Goal: Information Seeking & Learning: Learn about a topic

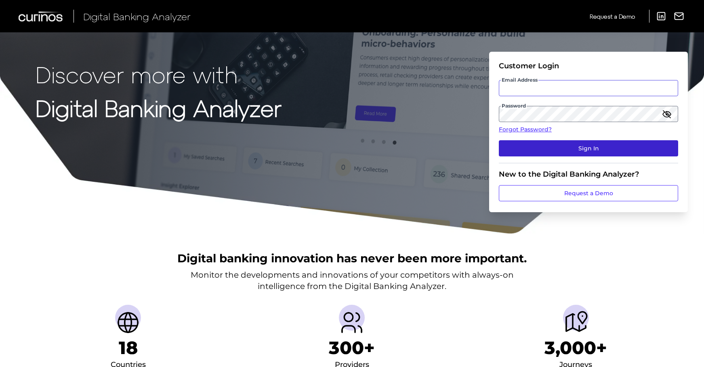
type input "[EMAIL_ADDRESS][DOMAIN_NAME]"
click at [606, 150] on button "Sign In" at bounding box center [587, 148] width 179 height 16
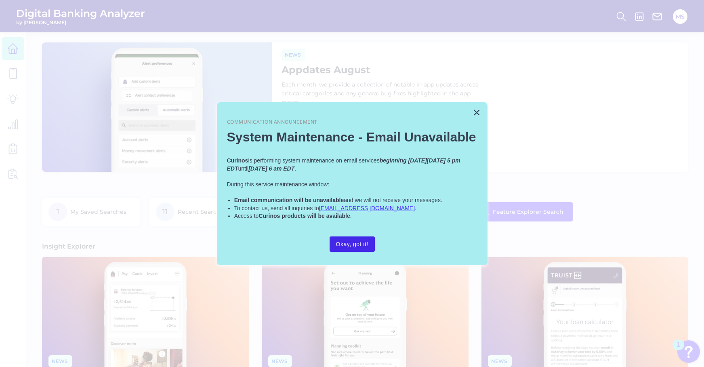
click at [354, 240] on button "Okay, got it!" at bounding box center [351, 243] width 45 height 15
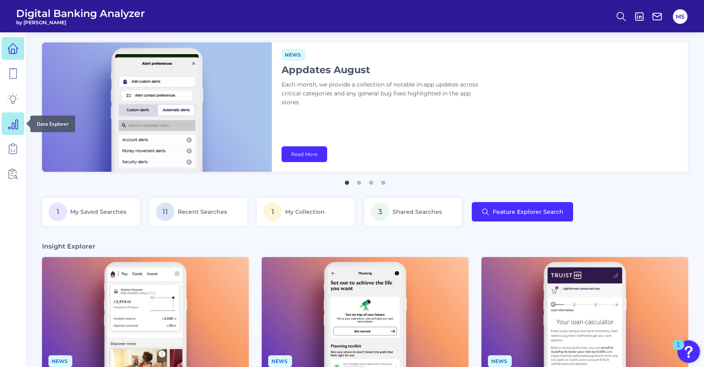
click at [15, 133] on link at bounding box center [13, 123] width 23 height 23
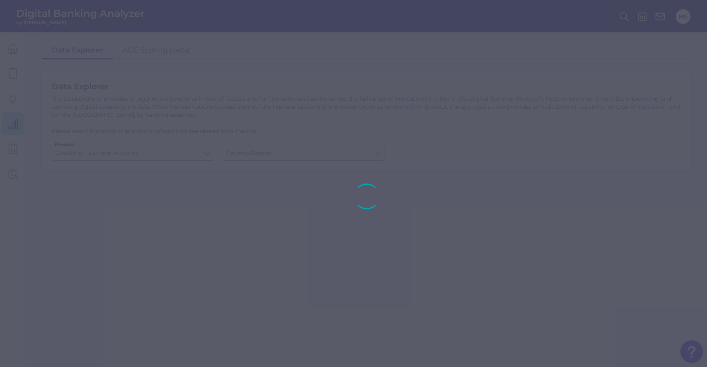
type input "[GEOGRAPHIC_DATA]"
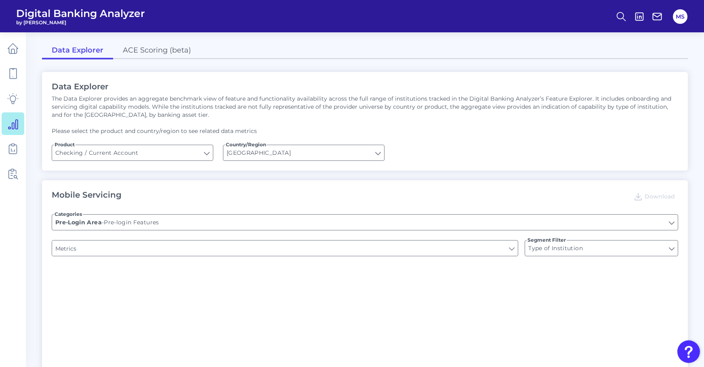
type input "Online Banking Registration"
type input "Channel"
type input "Upon opening the app are users immediately prompted to use Touch/Face ID to log…"
type input "END-TO-END JOURNEY: Can you apply for the PRODUCT as a new to brand customer on…"
type input "Can you register for online banking?"
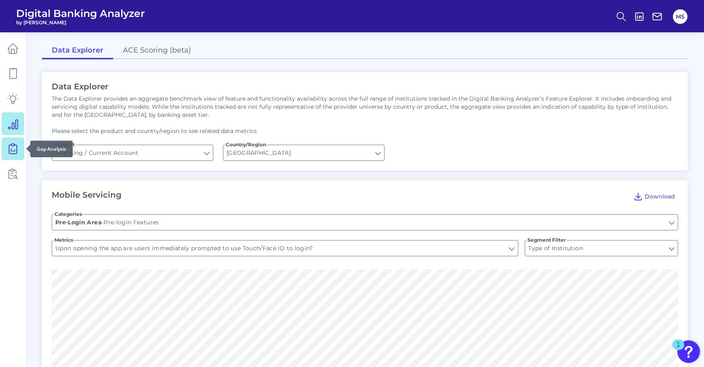
click at [13, 143] on icon at bounding box center [12, 148] width 11 height 11
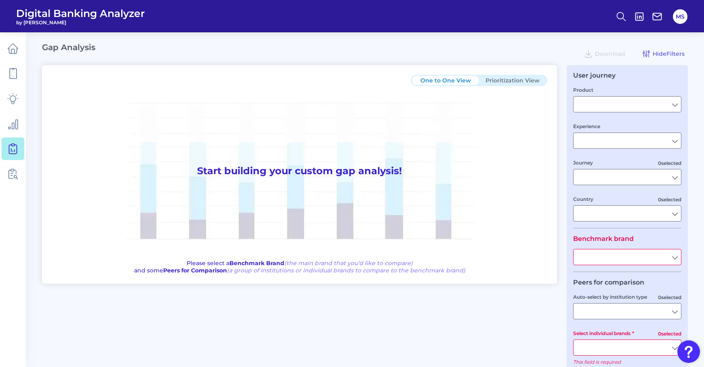
type input "Checking / Current Account"
type input "Mobile Servicing"
type input "Pre-Login Area, New Customer Onboarding, Login & Authentication, Accounts and t…"
type input "[GEOGRAPHIC_DATA]"
type input "America First Credit Union"
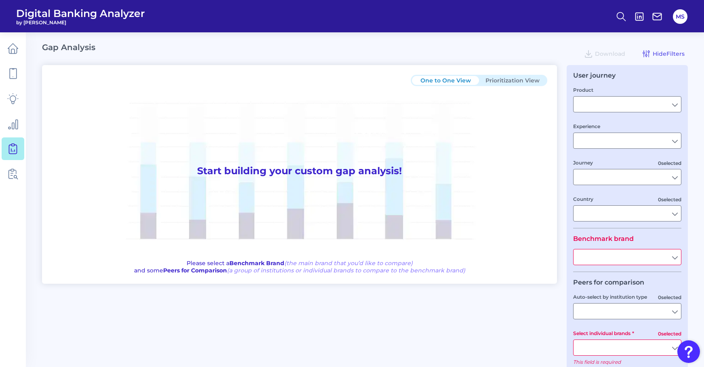
type input "All Select individual brands"
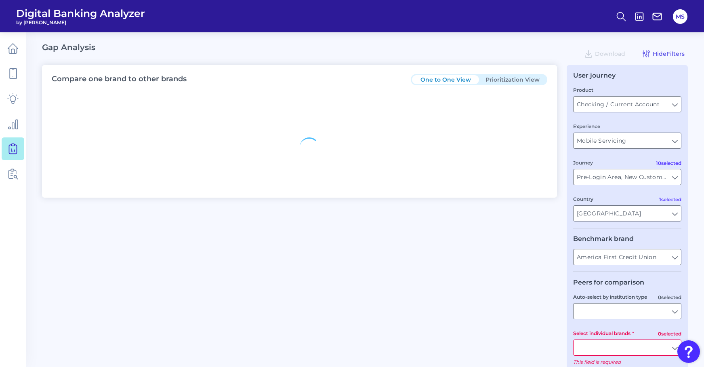
type input "All Journeys"
type input "All Countries"
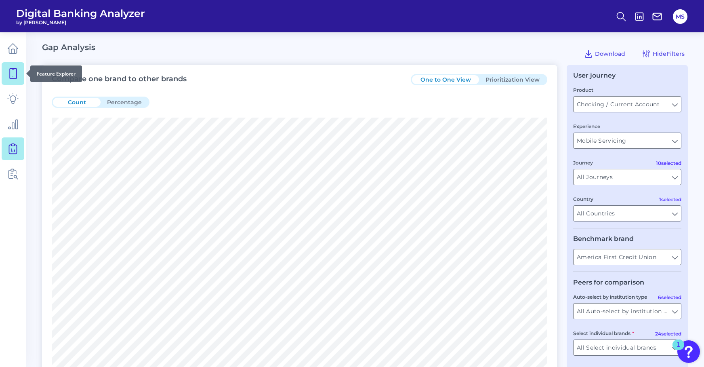
click at [17, 77] on icon at bounding box center [12, 73] width 11 height 11
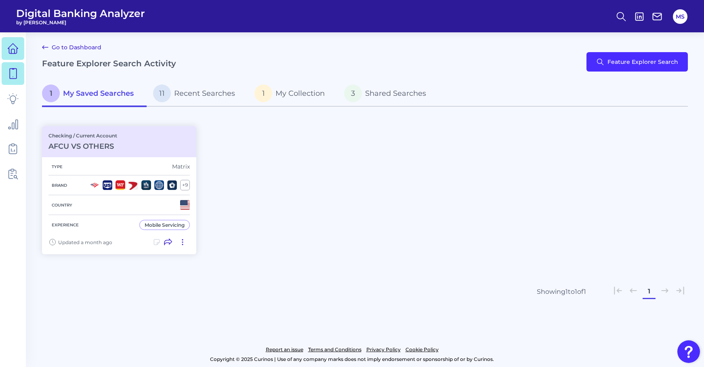
click at [16, 54] on link at bounding box center [13, 48] width 23 height 23
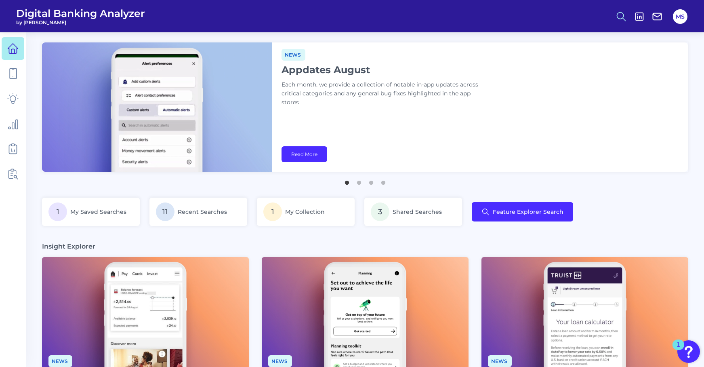
click at [618, 19] on icon at bounding box center [620, 16] width 11 height 11
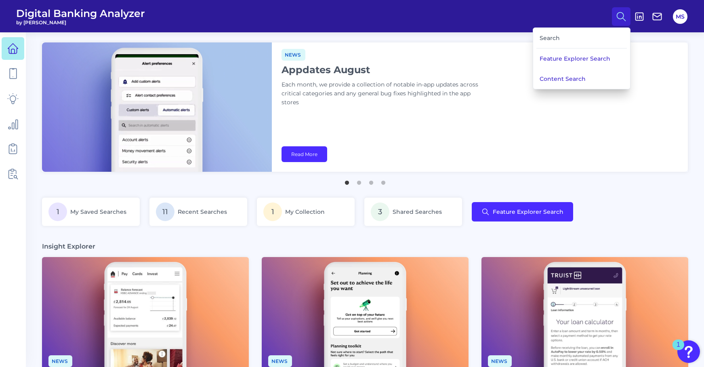
click at [574, 40] on div "Search" at bounding box center [581, 38] width 90 height 21
click at [555, 40] on div "Search" at bounding box center [581, 38] width 90 height 21
click at [566, 80] on button "Content Search" at bounding box center [581, 79] width 97 height 20
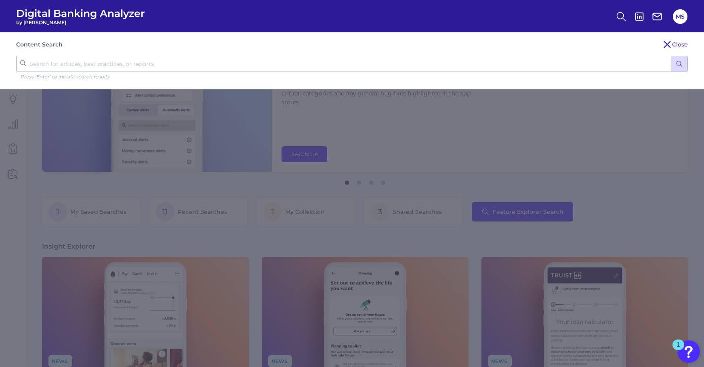
click at [278, 65] on input "text" at bounding box center [351, 64] width 671 height 16
type input "subscription"
click at [671, 56] on button "submit" at bounding box center [679, 63] width 16 height 15
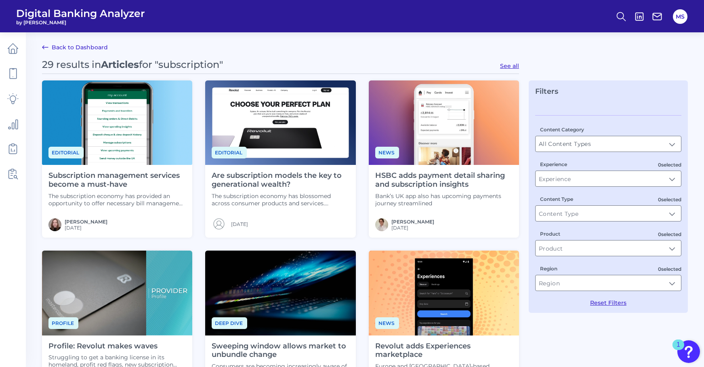
scroll to position [0, 0]
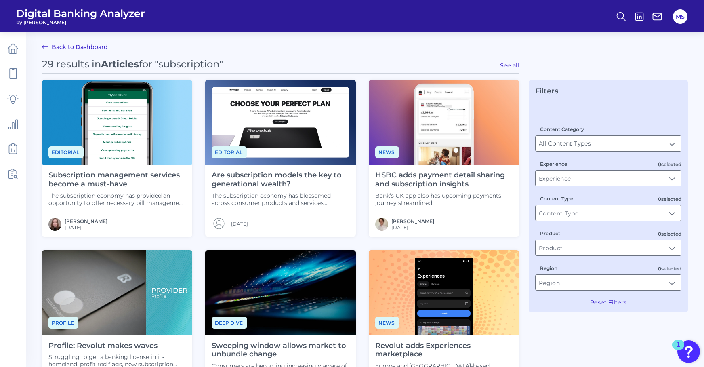
click at [114, 184] on h4 "Subscription management services become a must-have" at bounding box center [116, 179] width 137 height 17
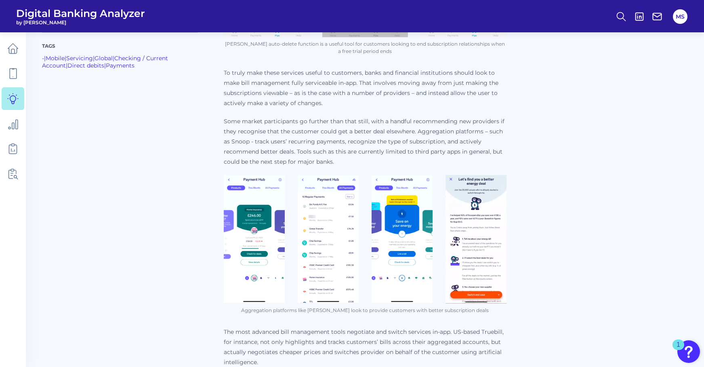
scroll to position [658, 0]
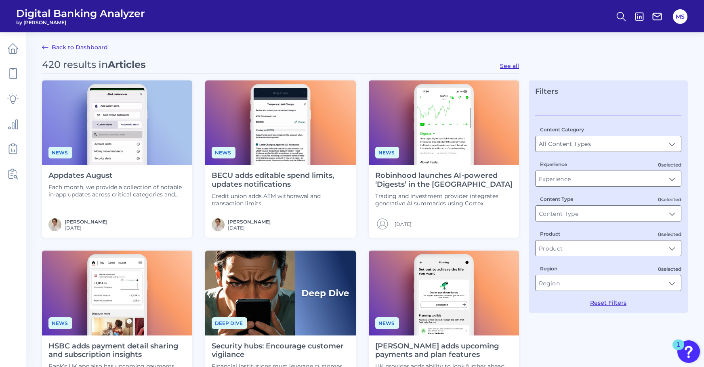
click at [67, 49] on link "Back to Dashboard" at bounding box center [75, 47] width 66 height 10
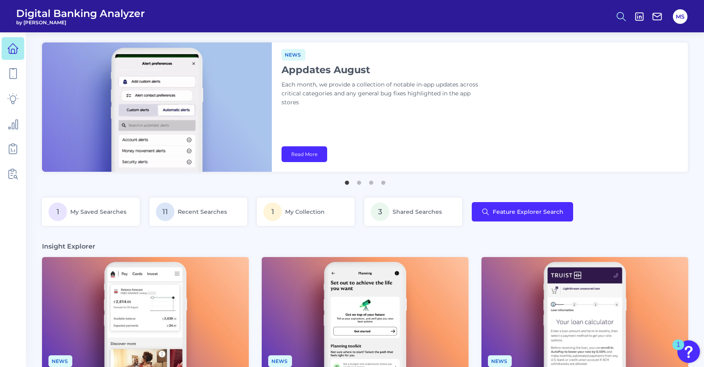
click at [621, 18] on circle at bounding box center [620, 15] width 6 height 6
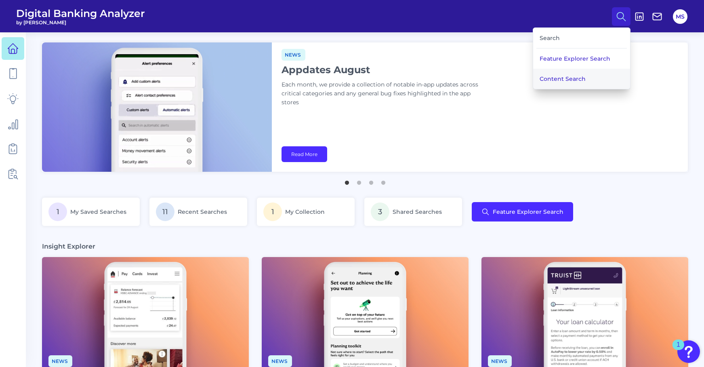
click at [561, 80] on button "Content Search" at bounding box center [581, 79] width 97 height 20
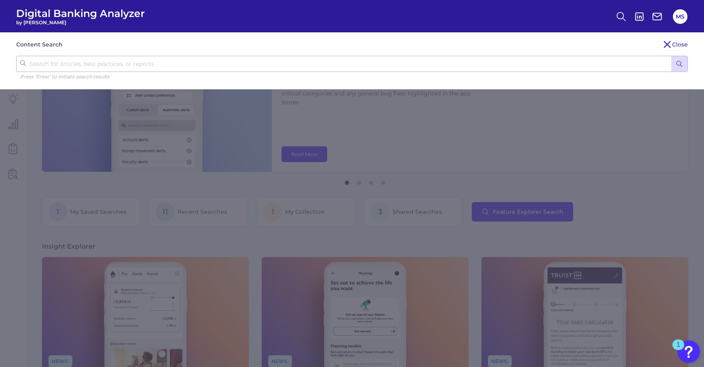
click at [298, 68] on input "text" at bounding box center [351, 64] width 671 height 16
type input "subscription"
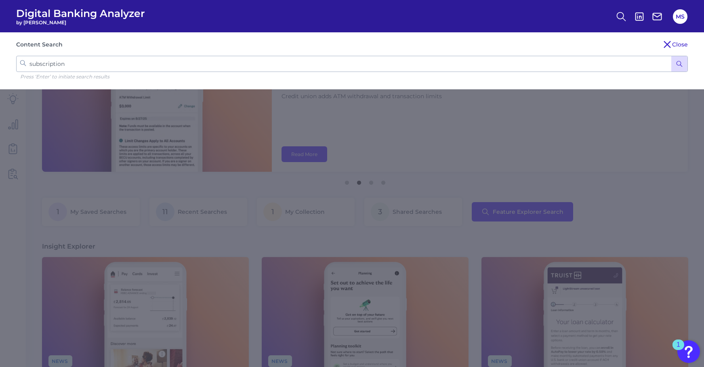
click button "submit" at bounding box center [679, 63] width 16 height 15
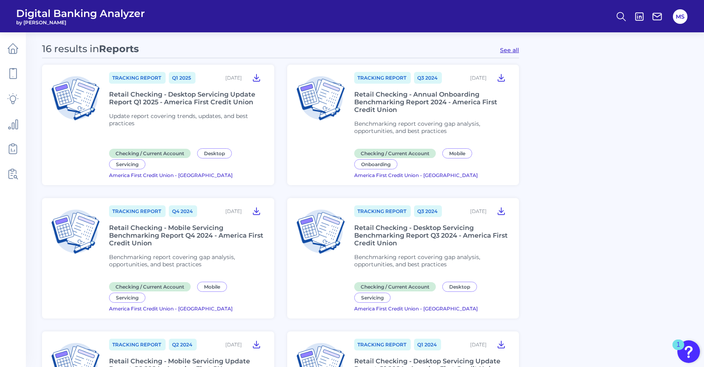
scroll to position [606, 0]
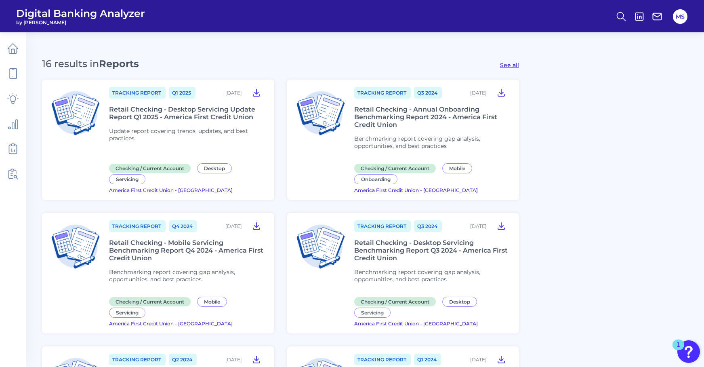
click at [180, 110] on div "Retail Checking - Desktop Servicing Update Report Q1 2025 - America First Credi…" at bounding box center [186, 112] width 155 height 15
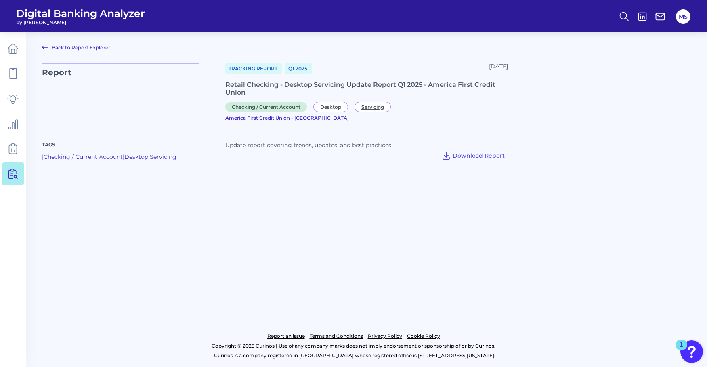
click at [367, 107] on span "Servicing" at bounding box center [372, 107] width 36 height 10
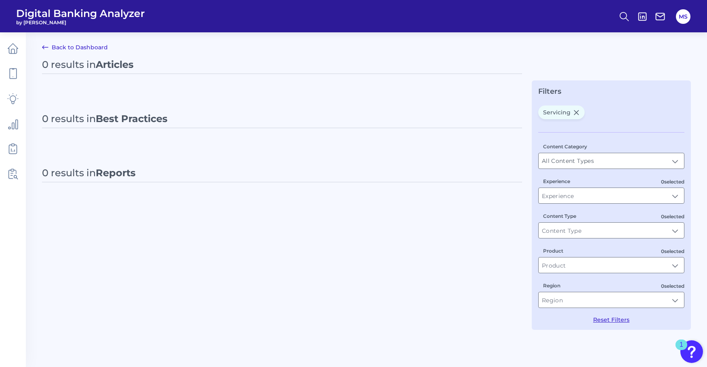
type input "Servicing"
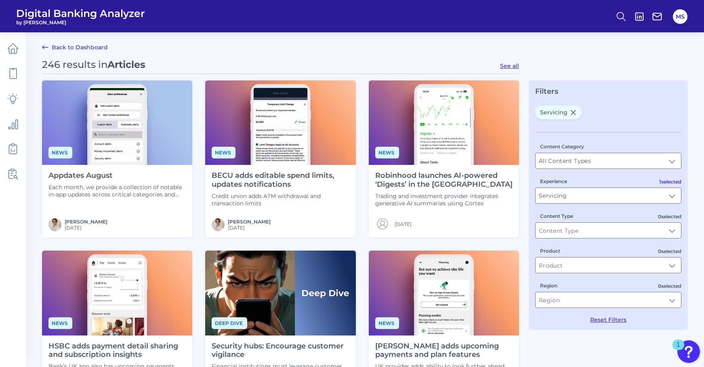
drag, startPoint x: 572, startPoint y: 110, endPoint x: 568, endPoint y: 109, distance: 4.1
click at [572, 110] on icon at bounding box center [573, 112] width 7 height 7
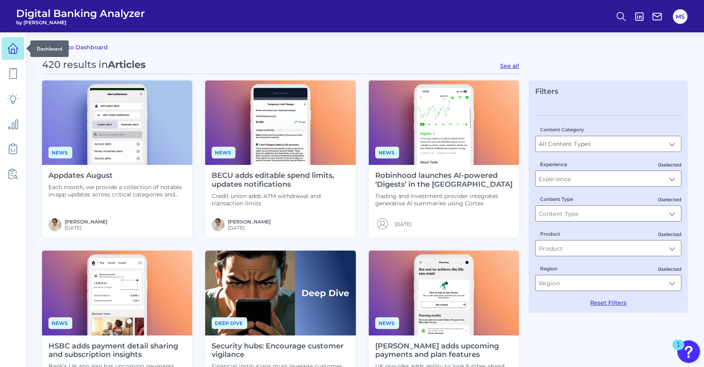
click at [17, 47] on icon at bounding box center [13, 49] width 10 height 10
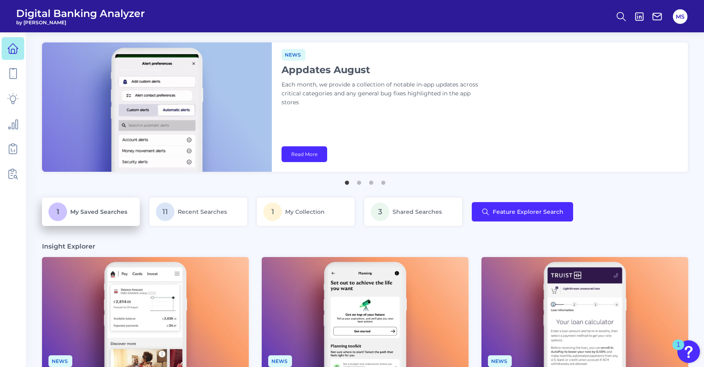
click at [116, 209] on span "My Saved Searches" at bounding box center [98, 211] width 57 height 7
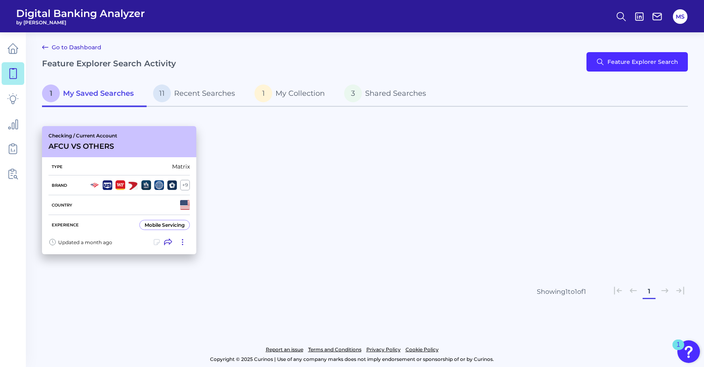
click at [164, 224] on div "Mobile Servicing" at bounding box center [165, 225] width 40 height 6
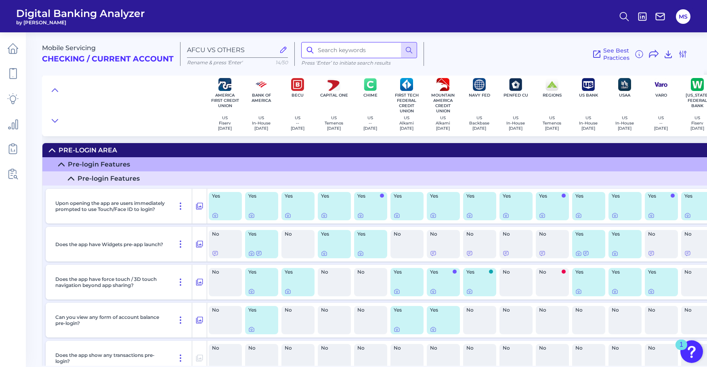
click at [334, 54] on input at bounding box center [359, 50] width 116 height 16
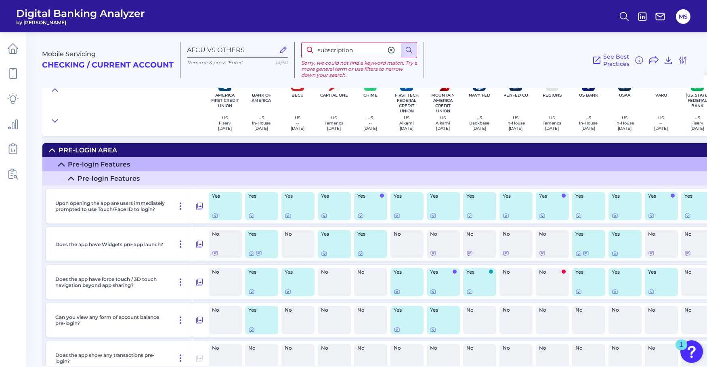
type input "subscription"
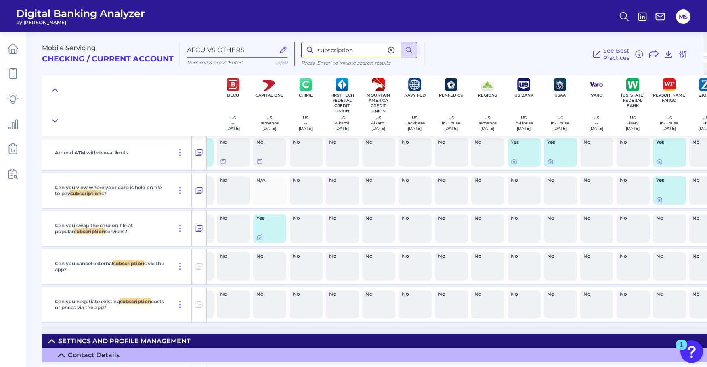
scroll to position [7225, 88]
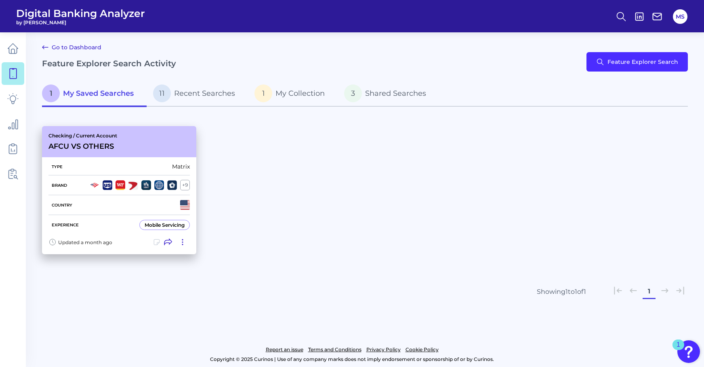
click at [164, 224] on div "Mobile Servicing" at bounding box center [165, 225] width 40 height 6
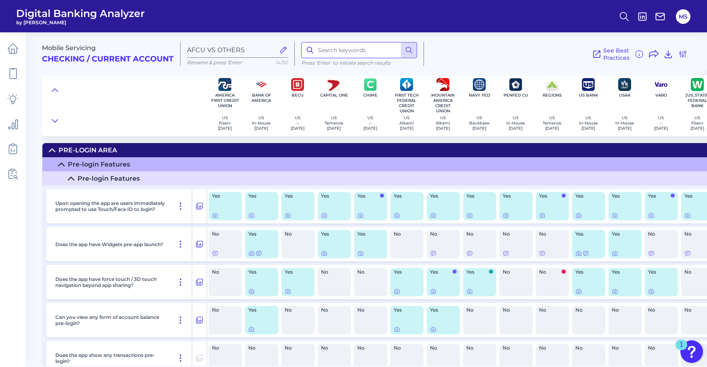
click at [376, 52] on input at bounding box center [359, 50] width 116 height 16
click at [372, 52] on input at bounding box center [359, 50] width 116 height 16
type input "subscription"
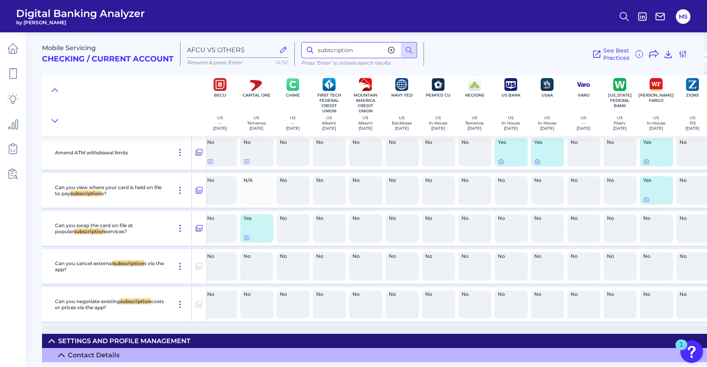
scroll to position [7225, 88]
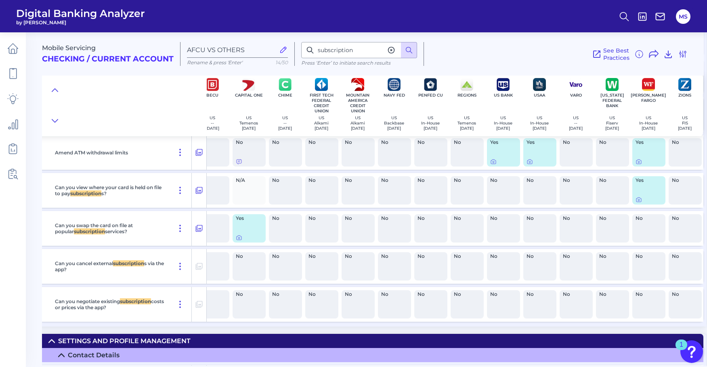
click at [243, 233] on div "Yes" at bounding box center [248, 228] width 33 height 28
click at [236, 241] on icon at bounding box center [239, 237] width 6 height 6
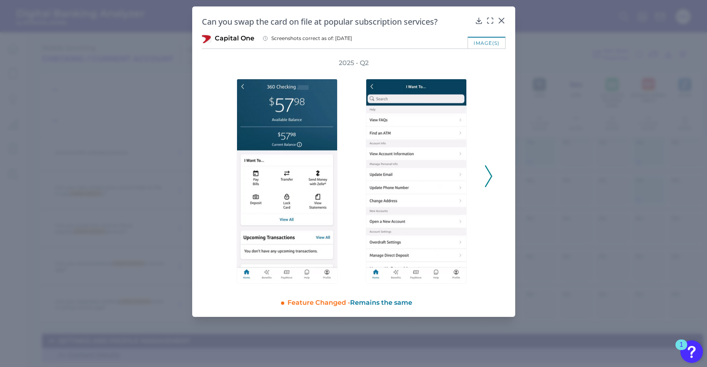
click at [488, 178] on icon at bounding box center [488, 176] width 7 height 22
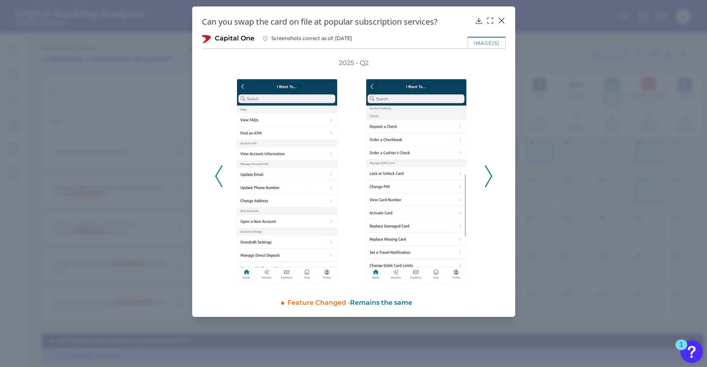
click at [488, 178] on icon at bounding box center [488, 176] width 7 height 22
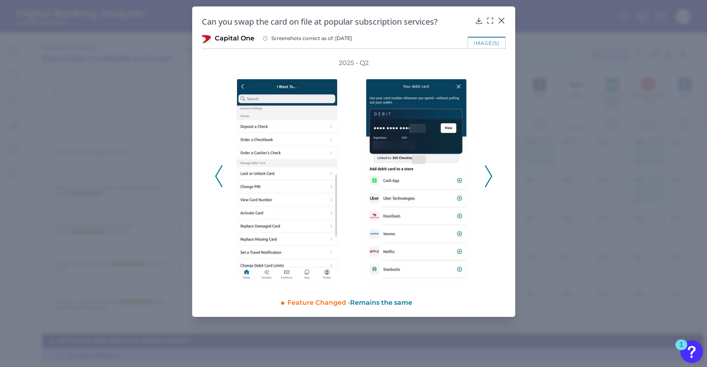
click at [488, 178] on icon at bounding box center [488, 176] width 7 height 22
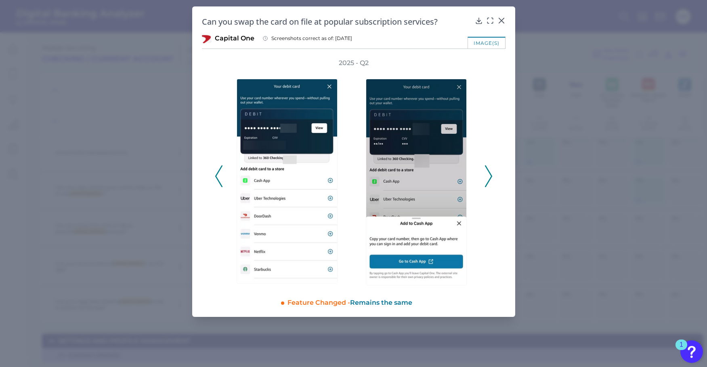
click at [490, 177] on icon at bounding box center [488, 176] width 7 height 22
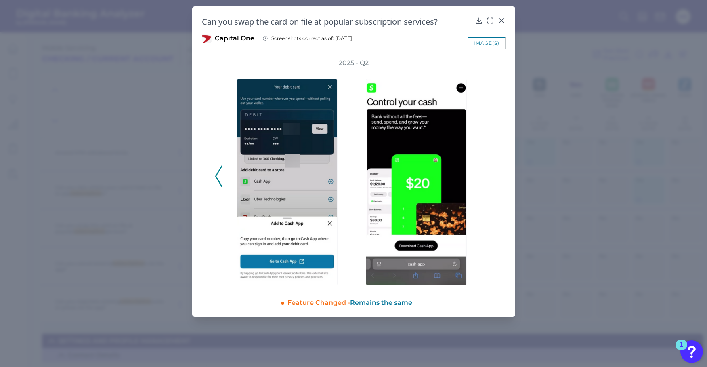
click at [490, 177] on div "2025 - Q2" at bounding box center [354, 172] width 278 height 226
click at [501, 21] on icon at bounding box center [501, 21] width 8 height 8
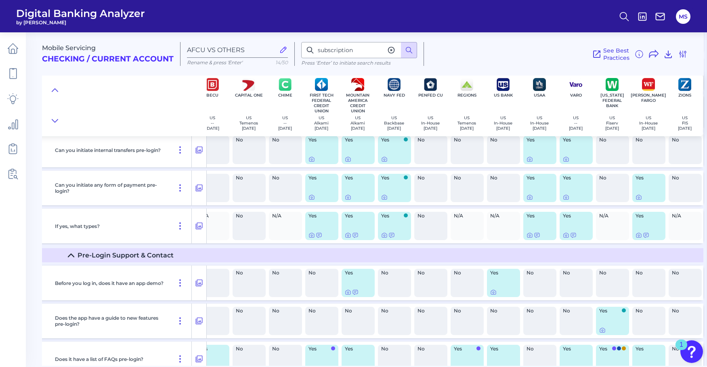
scroll to position [0, 88]
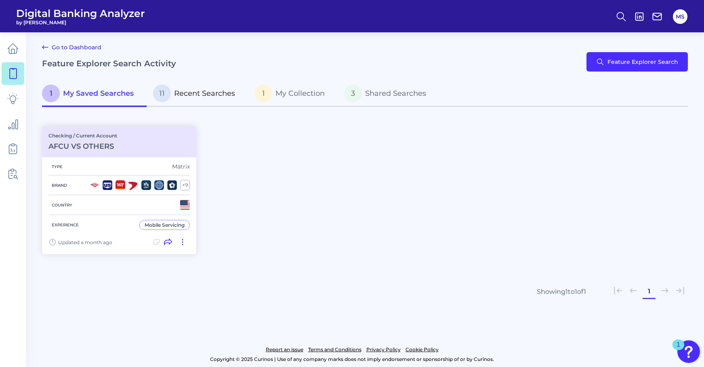
click at [179, 94] on span "Recent Searches" at bounding box center [204, 93] width 61 height 9
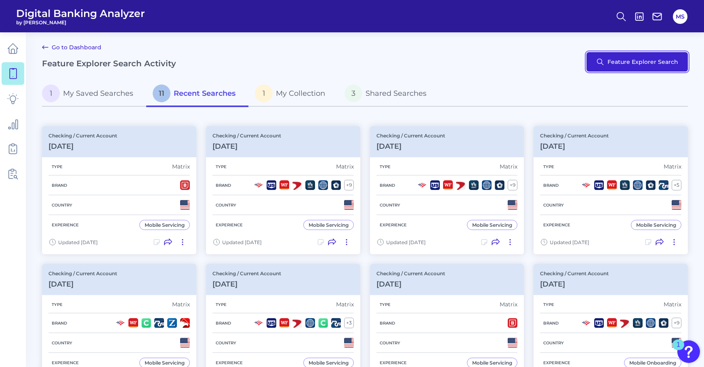
click at [628, 61] on button "Feature Explorer Search" at bounding box center [636, 61] width 101 height 19
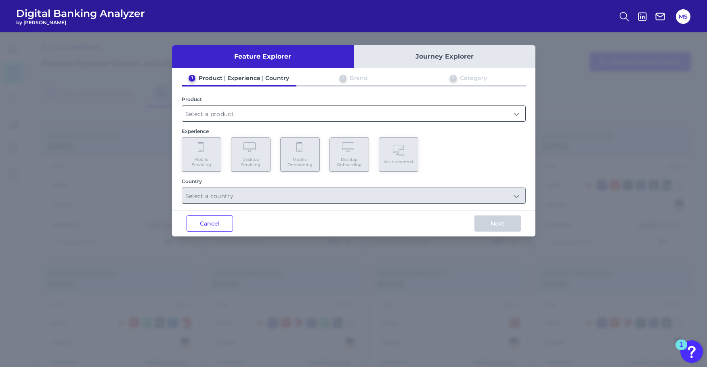
click at [249, 111] on input "text" at bounding box center [353, 113] width 343 height 15
drag, startPoint x: 249, startPoint y: 112, endPoint x: 243, endPoint y: 130, distance: 18.9
click at [249, 112] on input "text" at bounding box center [353, 113] width 343 height 15
click at [232, 116] on input "text" at bounding box center [353, 113] width 343 height 15
click at [222, 131] on span "Checking / Current Account" at bounding box center [228, 132] width 79 height 7
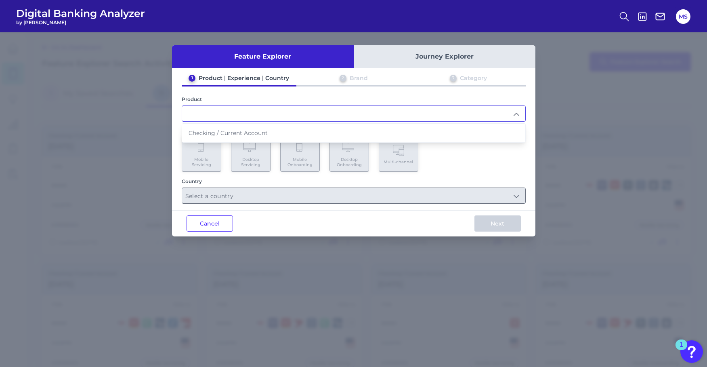
type input "Checking / Current Account"
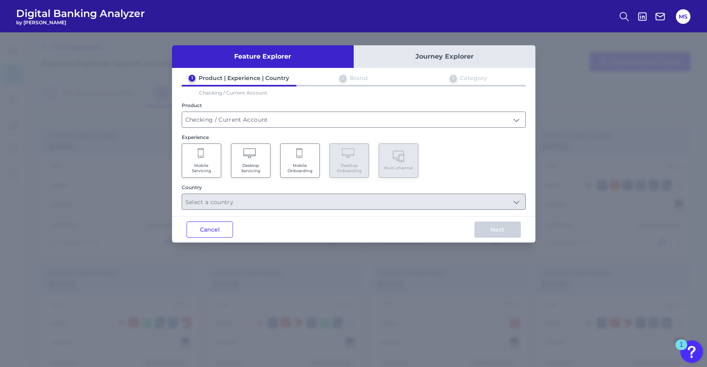
click at [202, 166] on span "Mobile Servicing" at bounding box center [201, 168] width 31 height 10
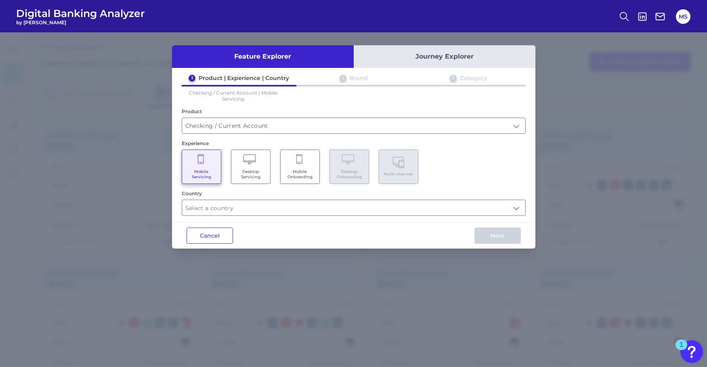
click at [243, 166] on Servicing "Desktop Servicing" at bounding box center [251, 166] width 40 height 34
click at [248, 206] on input "text" at bounding box center [353, 207] width 343 height 15
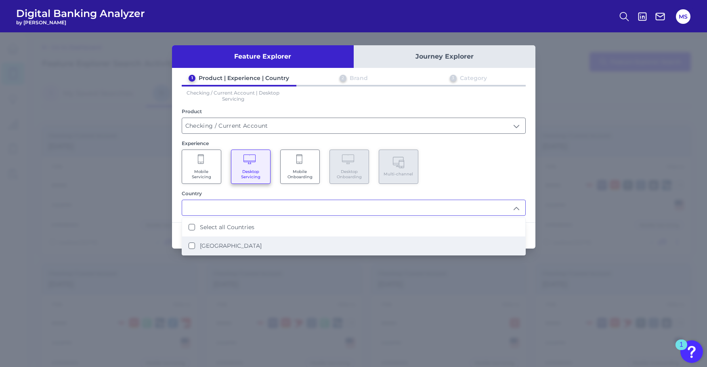
click at [189, 245] on States "[GEOGRAPHIC_DATA]" at bounding box center [192, 245] width 6 height 6
type input "Select all Countries"
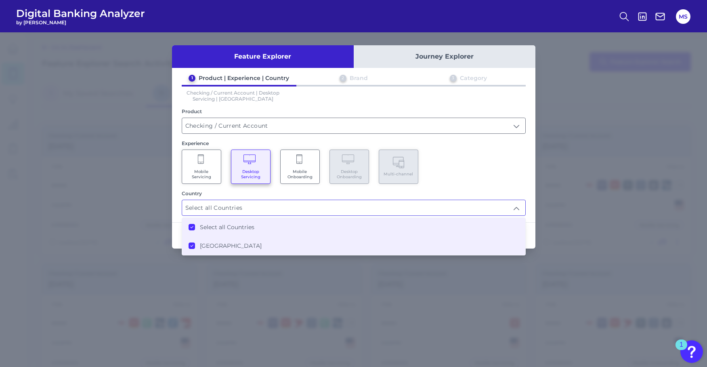
click at [431, 180] on div "Mobile Servicing Desktop Servicing Mobile Onboarding Desktop Onboarding Multi-c…" at bounding box center [354, 166] width 344 height 34
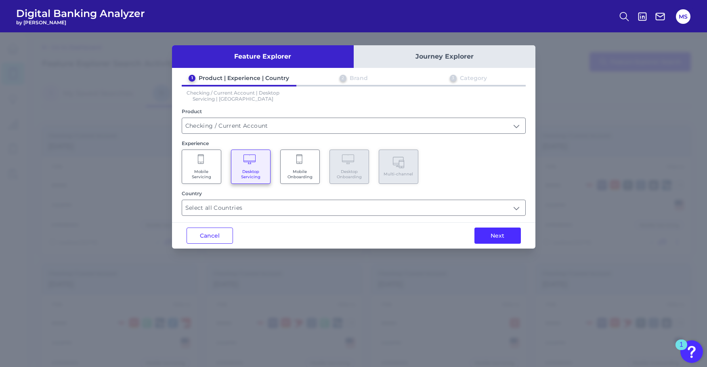
click at [506, 237] on button "Next" at bounding box center [497, 235] width 46 height 16
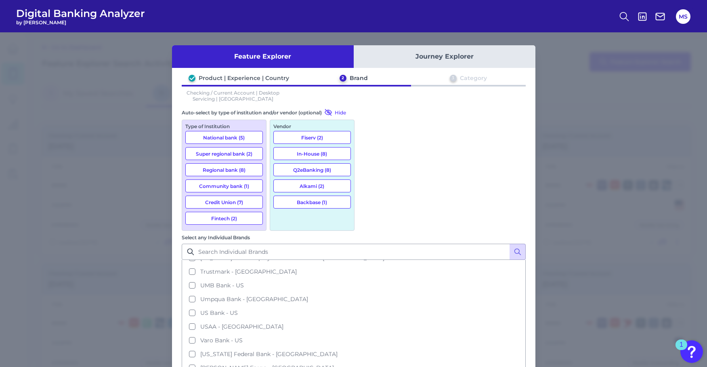
scroll to position [235, 0]
click at [323, 153] on button "In-House (8)" at bounding box center [311, 153] width 77 height 13
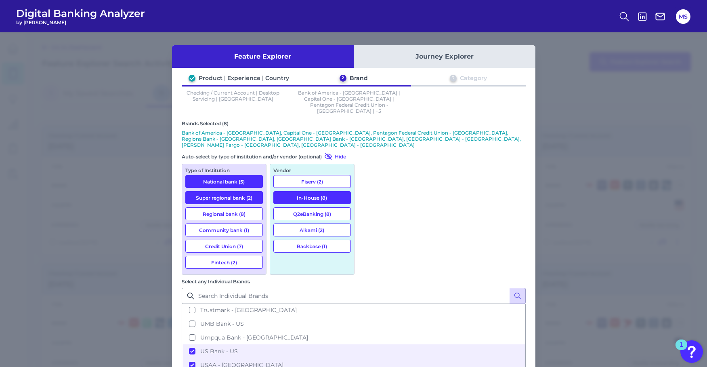
click at [325, 207] on button "Q2eBanking (8)" at bounding box center [311, 213] width 77 height 13
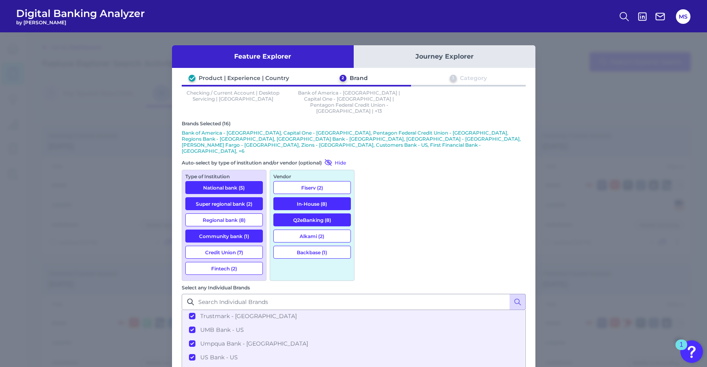
click at [323, 229] on button "Alkami (2)" at bounding box center [311, 235] width 77 height 13
click at [320, 229] on button "Alkami (2)" at bounding box center [311, 235] width 77 height 13
click at [318, 197] on button "In-House (8)" at bounding box center [311, 203] width 77 height 13
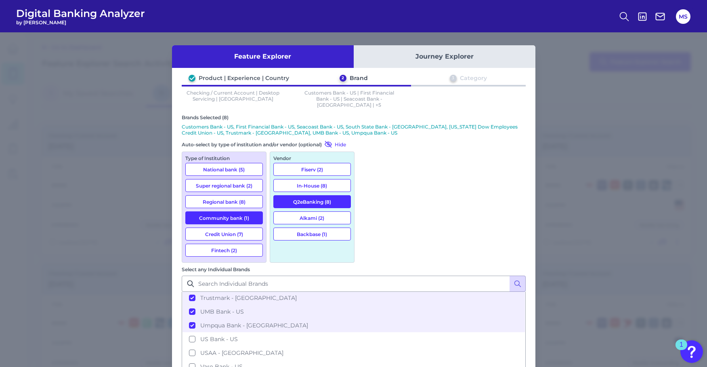
click at [307, 232] on button "Backbase (1)" at bounding box center [311, 233] width 77 height 13
click at [306, 231] on button "Backbase (1)" at bounding box center [311, 233] width 77 height 13
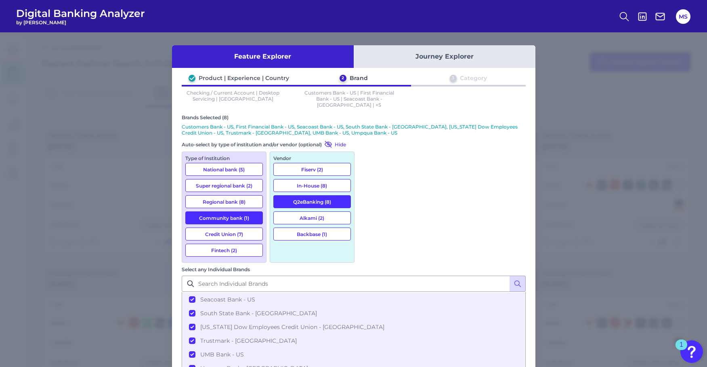
scroll to position [206, 0]
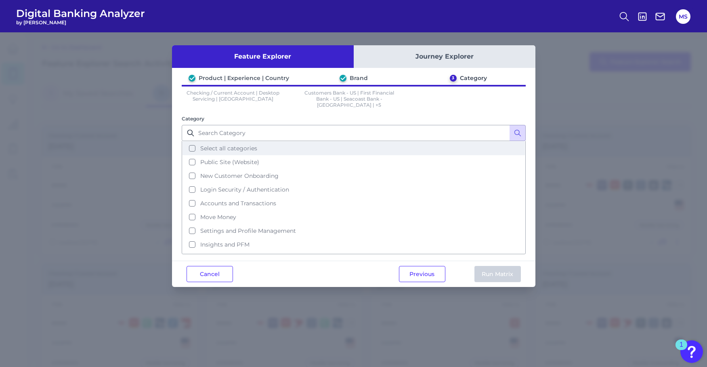
click at [190, 141] on button "Select all categories" at bounding box center [353, 148] width 342 height 14
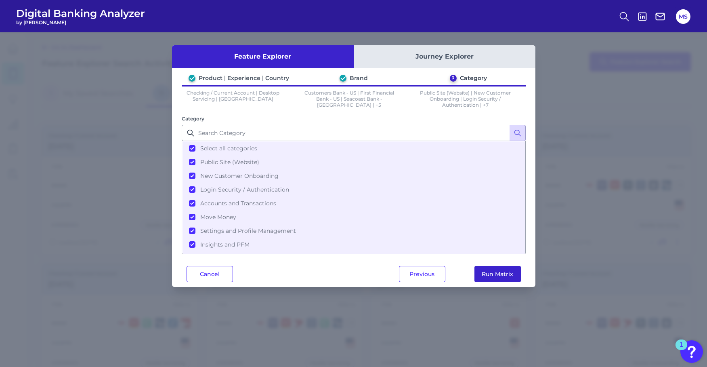
click at [501, 274] on button "Run Matrix" at bounding box center [497, 274] width 46 height 16
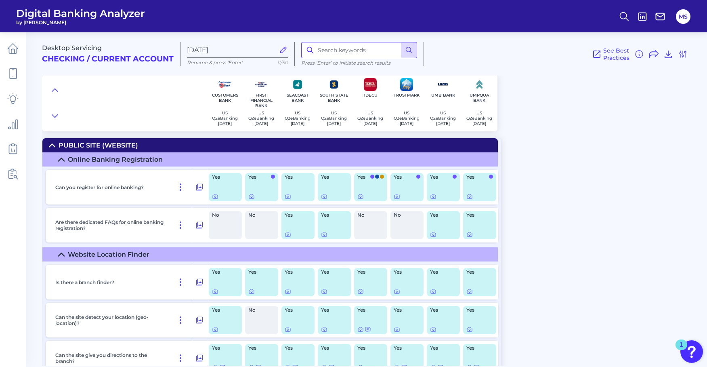
click at [337, 51] on input at bounding box center [359, 50] width 116 height 16
type input "subscription"
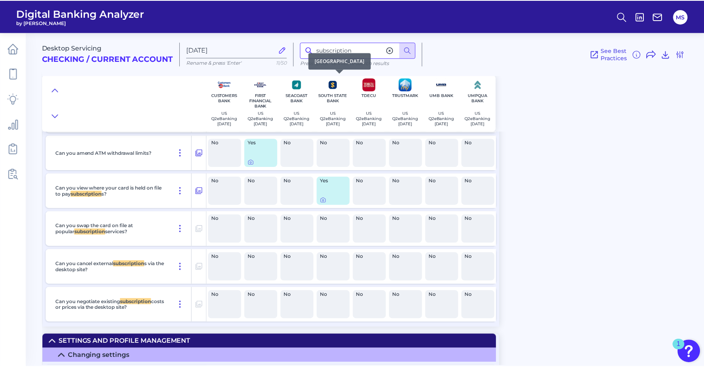
scroll to position [6921, 0]
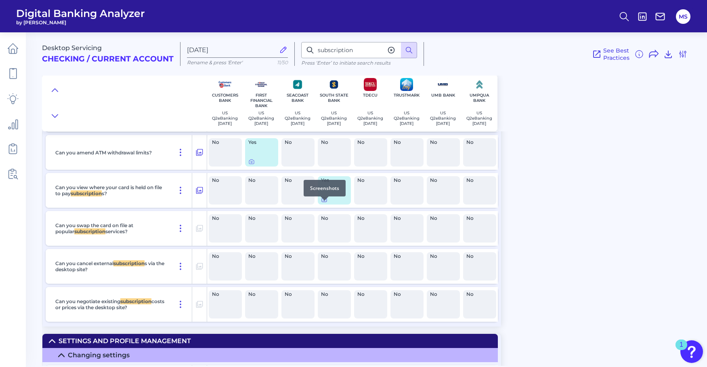
click at [325, 203] on icon at bounding box center [324, 199] width 6 height 6
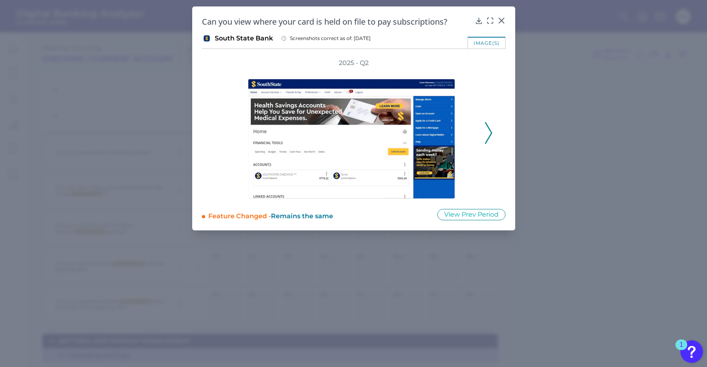
click at [487, 133] on icon at bounding box center [488, 133] width 7 height 22
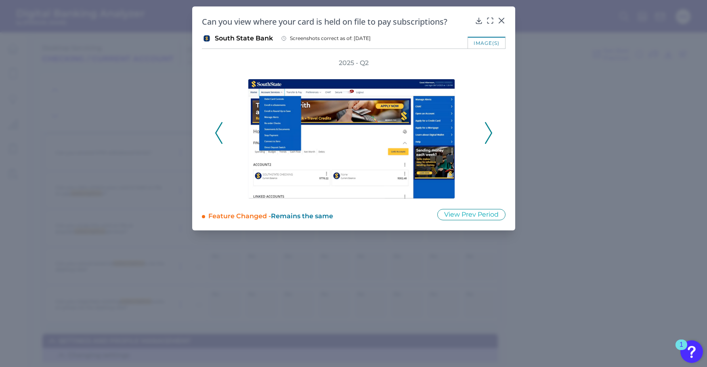
click at [487, 133] on icon at bounding box center [488, 133] width 7 height 22
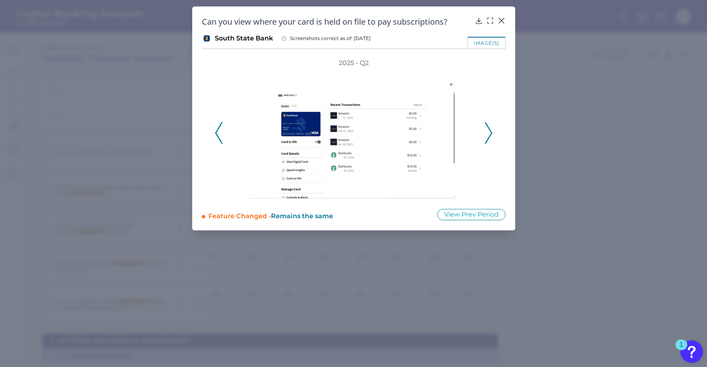
click at [487, 133] on icon at bounding box center [488, 133] width 7 height 22
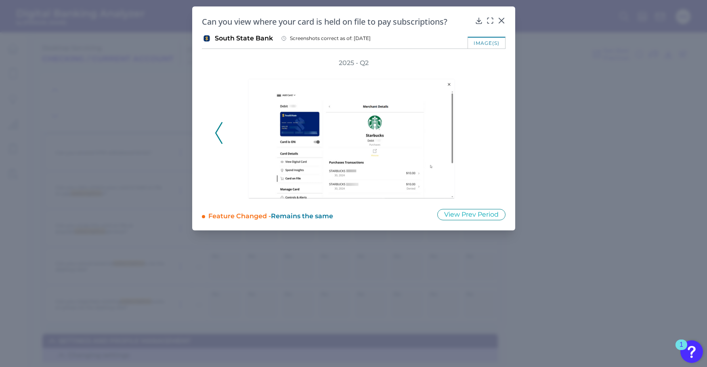
click at [487, 133] on div "2025 - Q2" at bounding box center [354, 129] width 278 height 140
click at [503, 19] on icon at bounding box center [500, 20] width 5 height 5
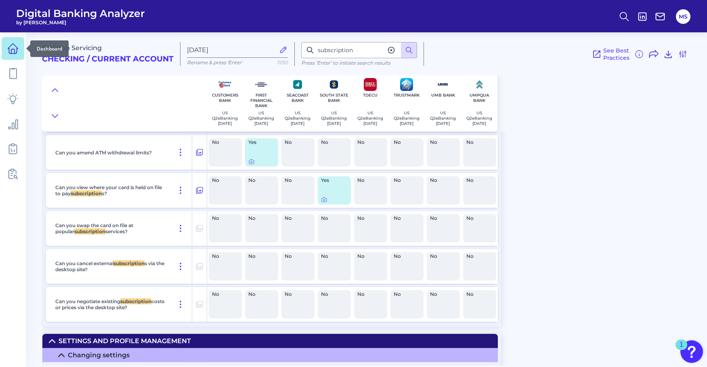
click at [12, 52] on icon at bounding box center [12, 48] width 11 height 11
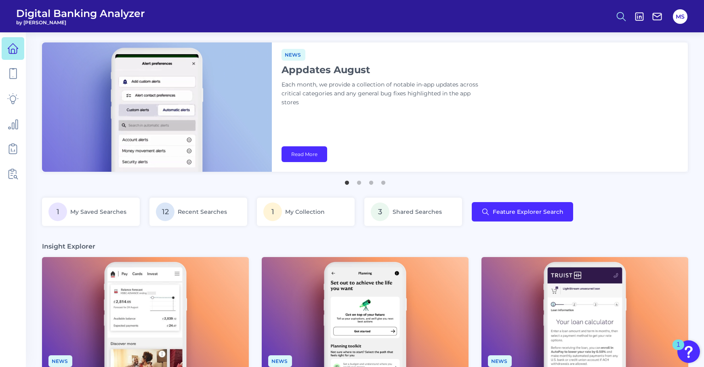
click at [620, 17] on icon at bounding box center [620, 16] width 11 height 11
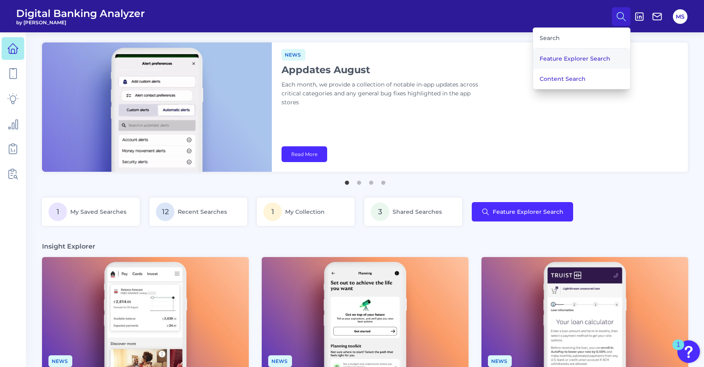
click at [564, 60] on button "Feature Explorer Search" at bounding box center [581, 58] width 97 height 20
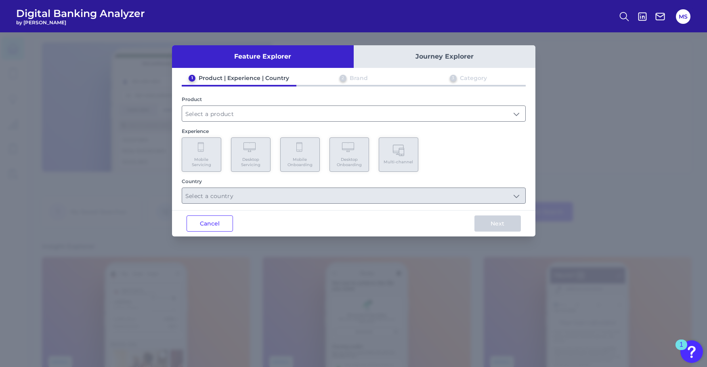
click at [657, 51] on div "Feature Explorer Journey Explorer 1 Product | Experience | Country 2 Brand 3 Ca…" at bounding box center [353, 199] width 707 height 334
click at [623, 13] on icon at bounding box center [623, 16] width 11 height 11
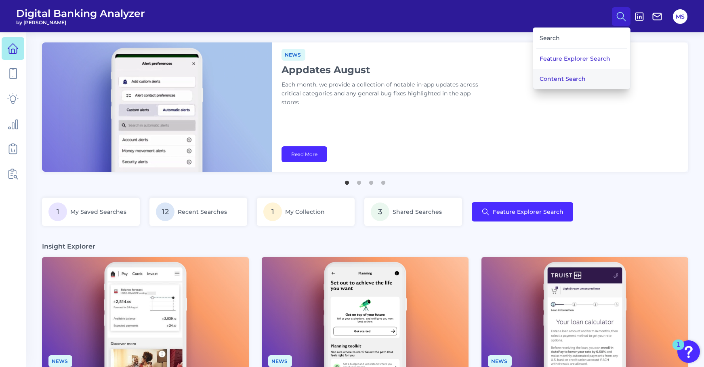
click at [561, 79] on button "Content Search" at bounding box center [581, 79] width 97 height 20
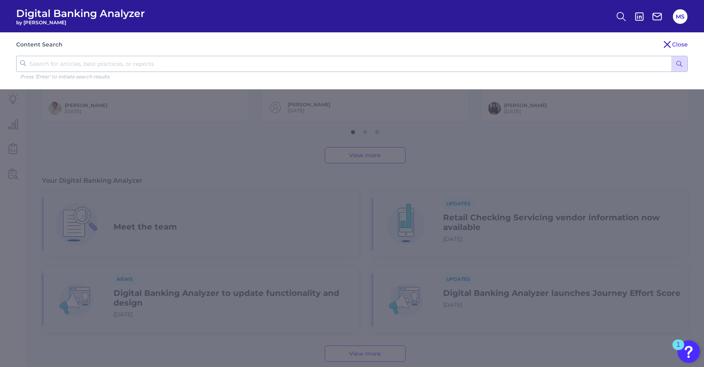
scroll to position [358, 0]
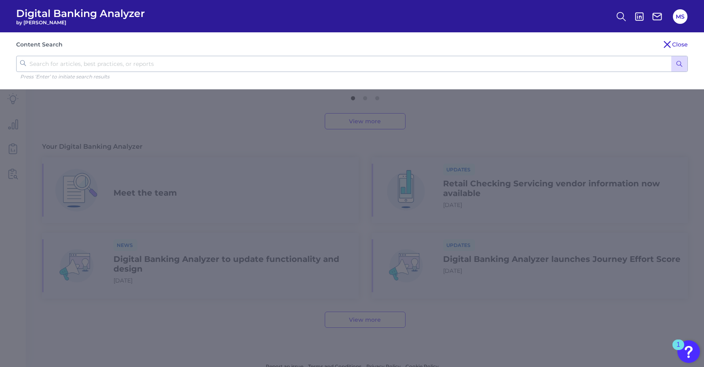
click at [464, 64] on input "text" at bounding box center [351, 64] width 671 height 16
type input "subscription cancel"
click button "submit" at bounding box center [679, 63] width 16 height 15
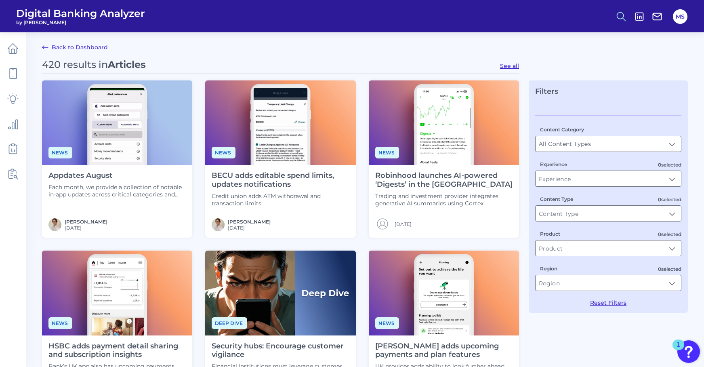
click at [617, 16] on icon at bounding box center [620, 16] width 11 height 11
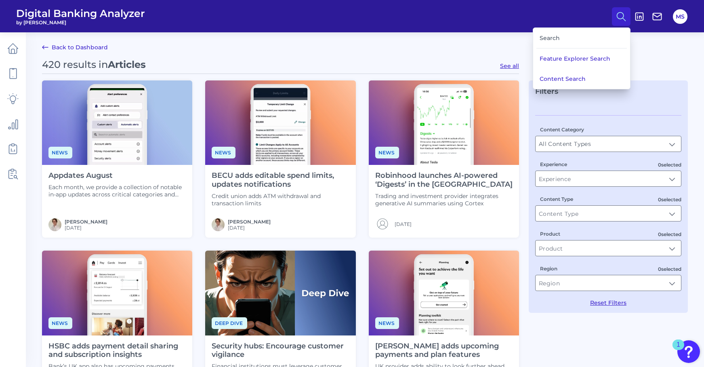
click at [566, 82] on button "Content Search" at bounding box center [581, 79] width 97 height 20
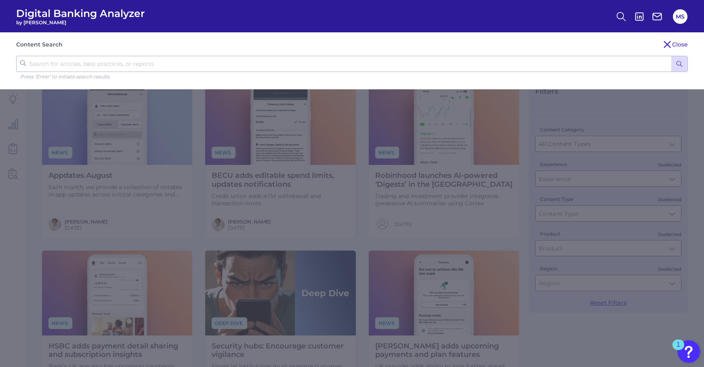
click at [104, 67] on input "text" at bounding box center [351, 64] width 671 height 16
drag, startPoint x: 93, startPoint y: 65, endPoint x: 67, endPoint y: 65, distance: 25.4
click at [67, 65] on input "subscription cancel" at bounding box center [351, 64] width 671 height 16
type input "subscription tracking"
click at [671, 56] on button "submit" at bounding box center [679, 63] width 16 height 15
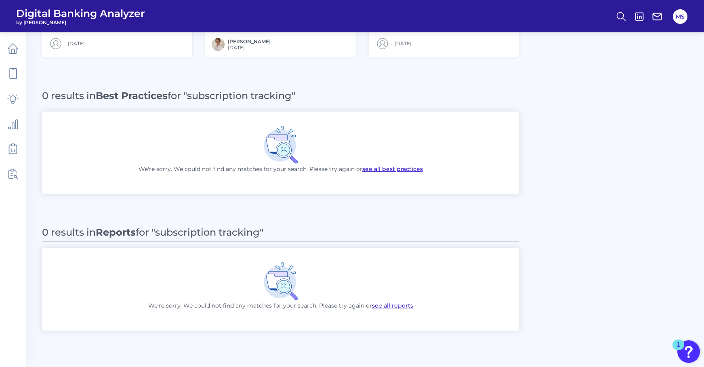
scroll to position [358, 0]
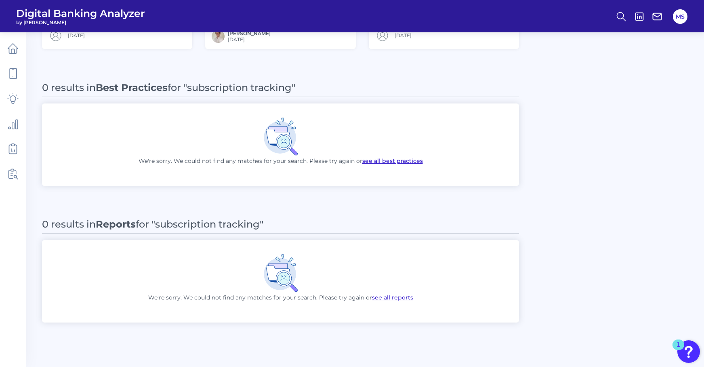
click at [363, 92] on div "0 results in Best Practices for "subscription tracking"" at bounding box center [280, 89] width 477 height 15
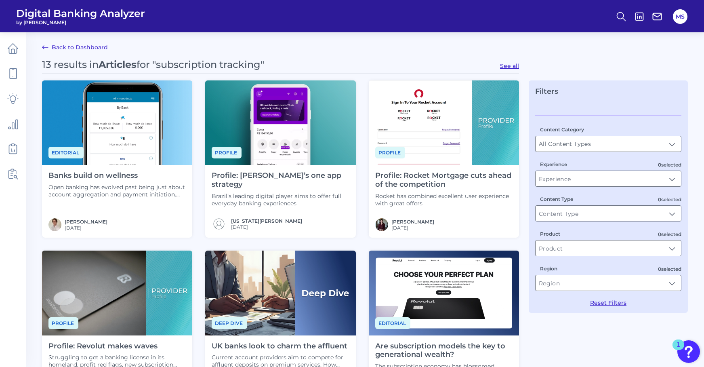
click at [89, 48] on link "Back to Dashboard" at bounding box center [75, 47] width 66 height 10
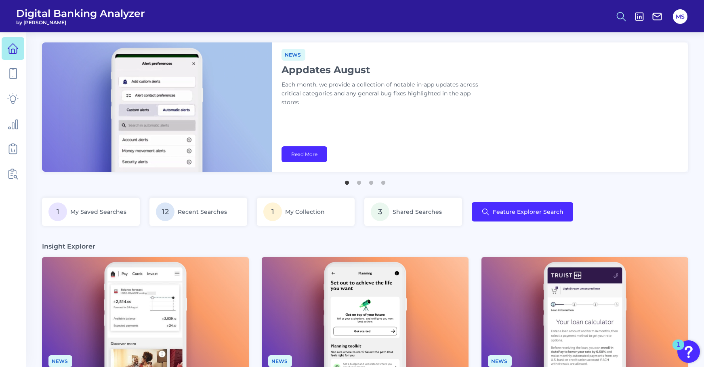
click at [622, 15] on icon at bounding box center [620, 16] width 11 height 11
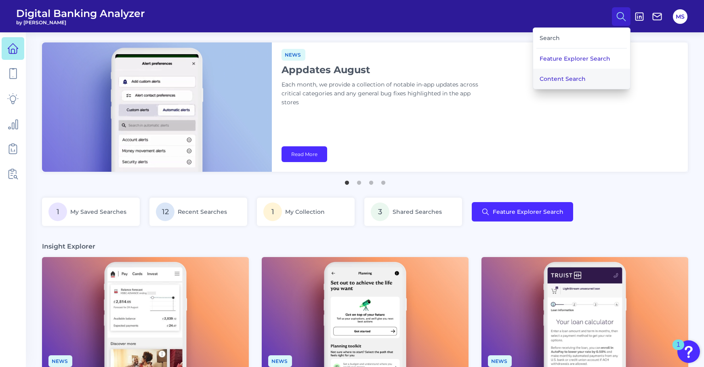
click at [568, 80] on button "Content Search" at bounding box center [581, 79] width 97 height 20
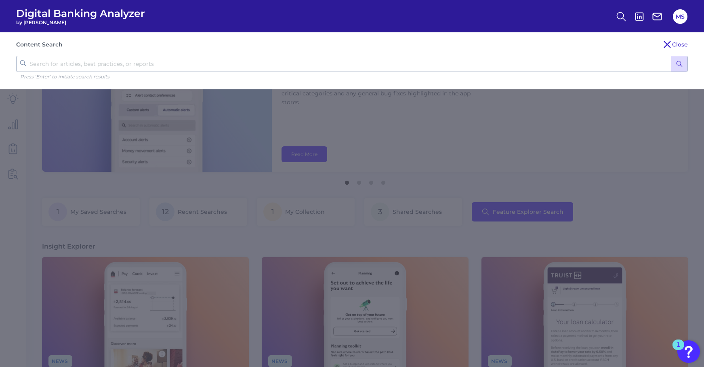
click at [88, 63] on input "text" at bounding box center [351, 64] width 671 height 16
type input "subscription"
click button "submit" at bounding box center [679, 63] width 16 height 15
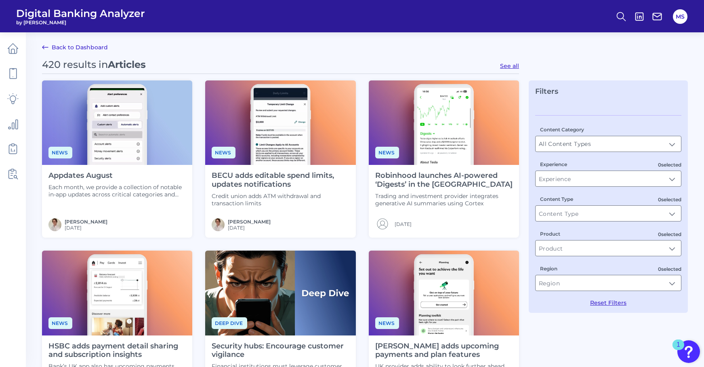
click at [506, 66] on button "See all" at bounding box center [509, 65] width 19 height 7
type input "Articles"
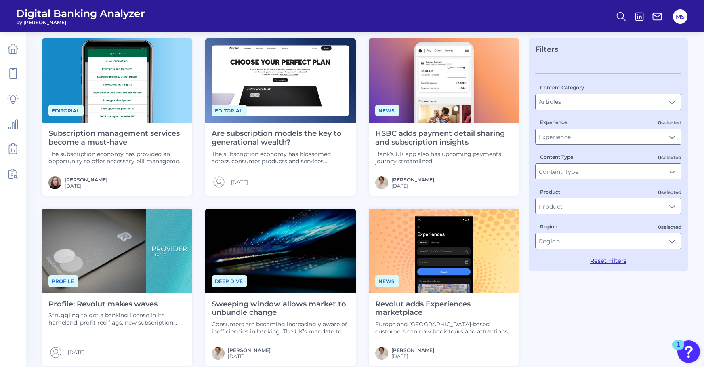
scroll to position [40, 0]
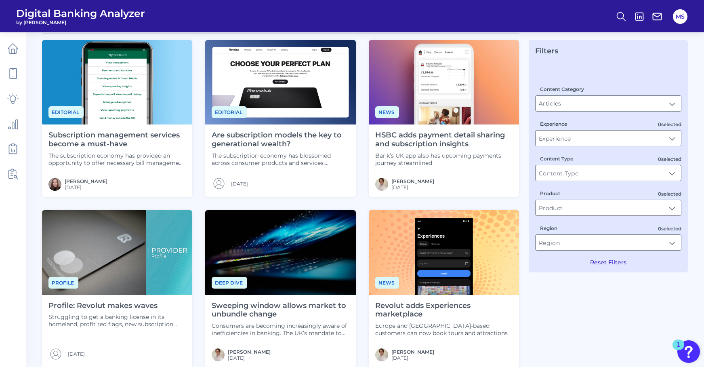
click at [269, 137] on h4 "Are subscription models the key to generational wealth?" at bounding box center [280, 139] width 137 height 17
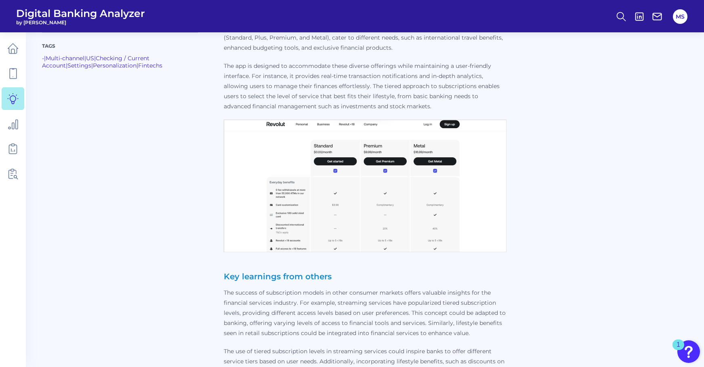
scroll to position [1176, 0]
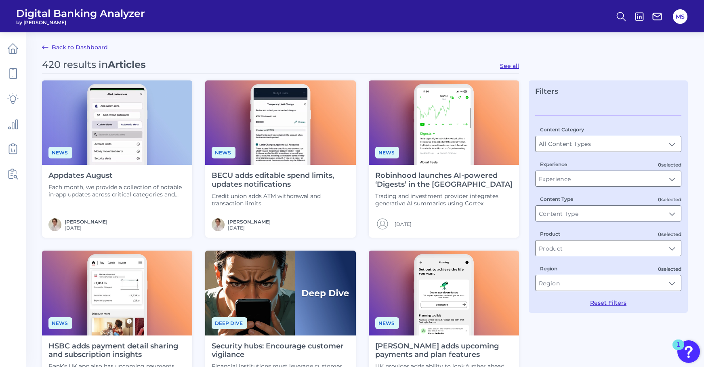
click at [505, 66] on button "See all" at bounding box center [509, 65] width 19 height 7
type input "Articles"
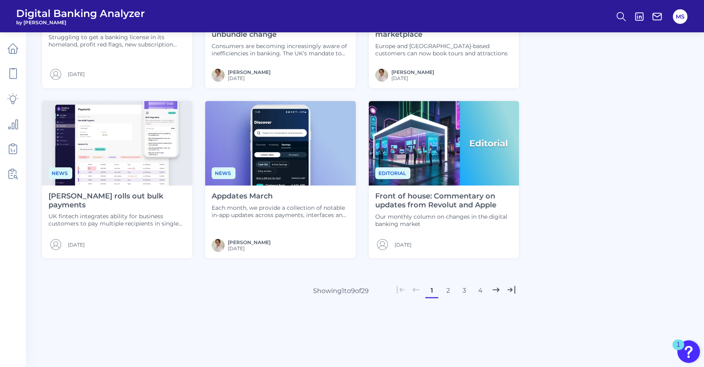
scroll to position [320, 0]
click at [445, 291] on button "2" at bounding box center [447, 289] width 13 height 13
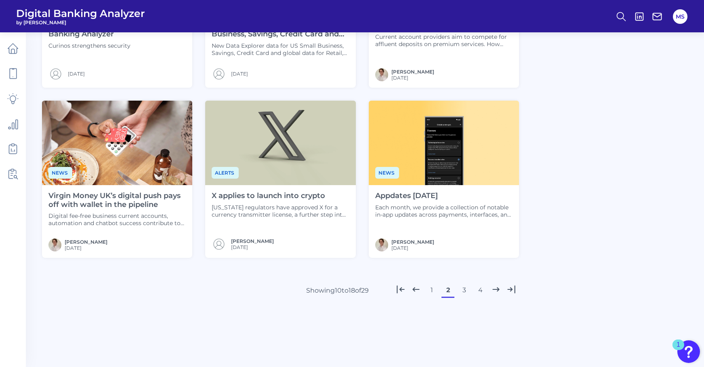
click at [463, 291] on button "3" at bounding box center [463, 289] width 13 height 13
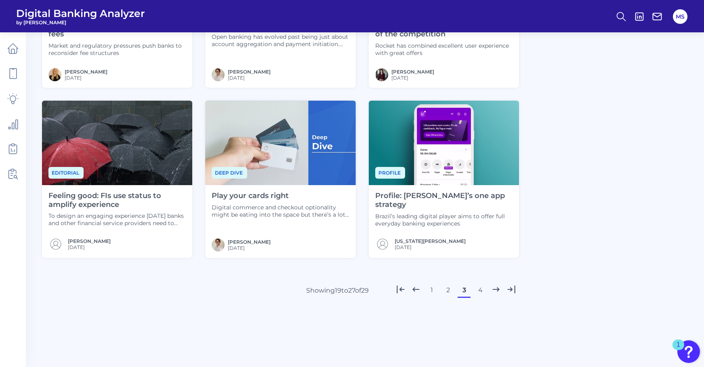
click at [482, 290] on button "4" at bounding box center [479, 289] width 13 height 13
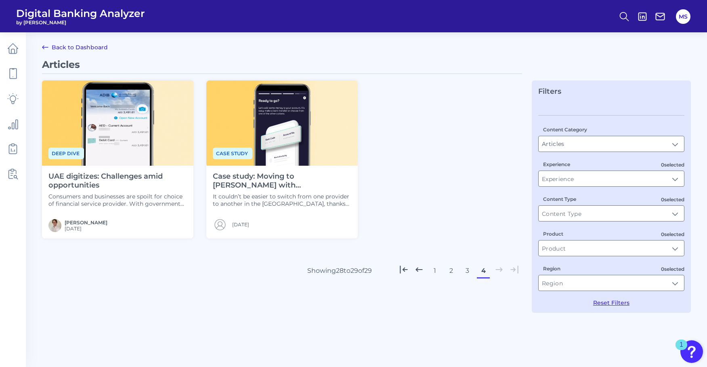
click at [90, 47] on link "Back to Dashboard" at bounding box center [75, 47] width 66 height 10
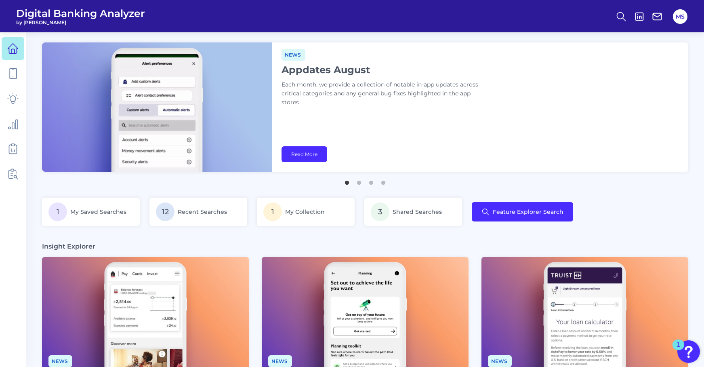
click at [628, 199] on div "1 My Saved Searches 12 Recent Searches 1 My Collection 3 Shared Searches Featur…" at bounding box center [364, 216] width 645 height 38
click at [16, 78] on icon at bounding box center [13, 74] width 7 height 10
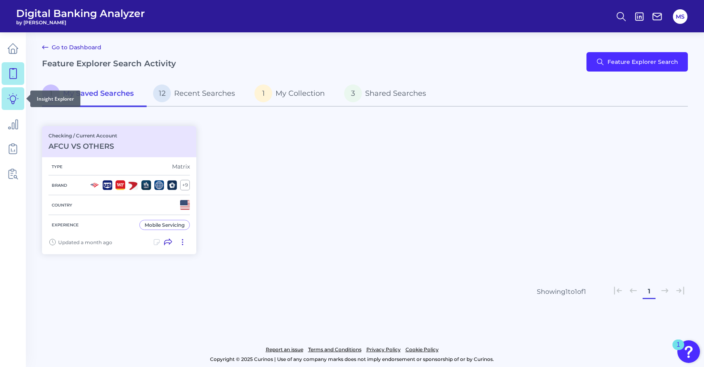
click at [13, 100] on icon at bounding box center [12, 98] width 11 height 11
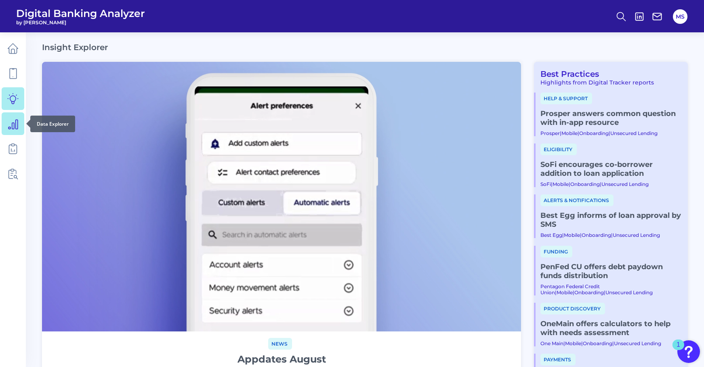
click at [13, 128] on icon at bounding box center [12, 123] width 11 height 11
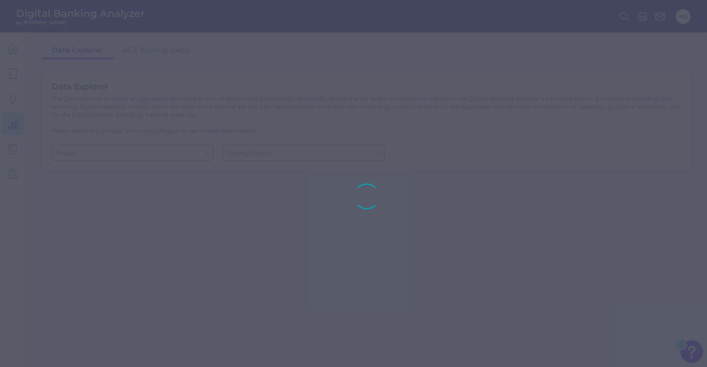
type input "Checking / Current Account"
type input "[GEOGRAPHIC_DATA]"
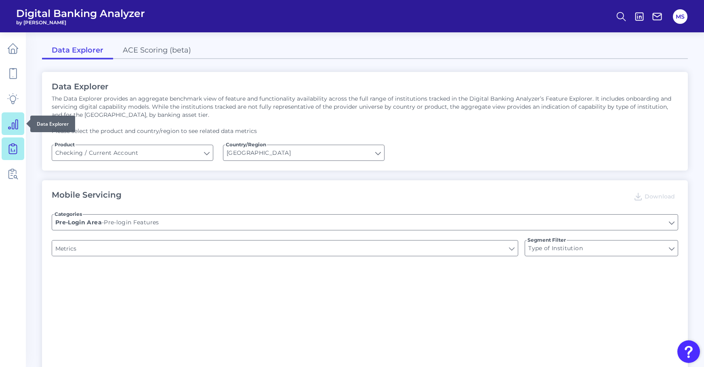
type input "Can you register for online banking?"
type input "END-TO-END JOURNEY: Can you apply for the PRODUCT as a new to brand customer on…"
type input "Upon opening the app are users immediately prompted to use Touch/Face ID to log…"
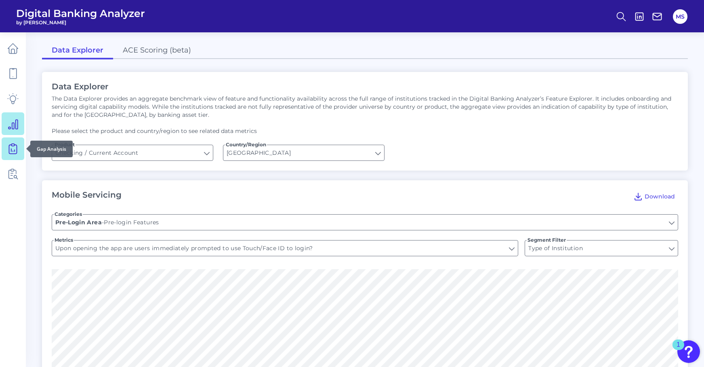
click at [14, 146] on icon at bounding box center [12, 148] width 11 height 11
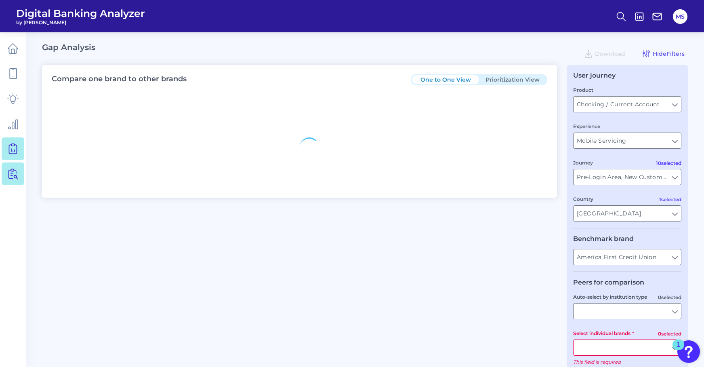
type input "All Countries"
type input "All Journeys"
